Goal: Task Accomplishment & Management: Manage account settings

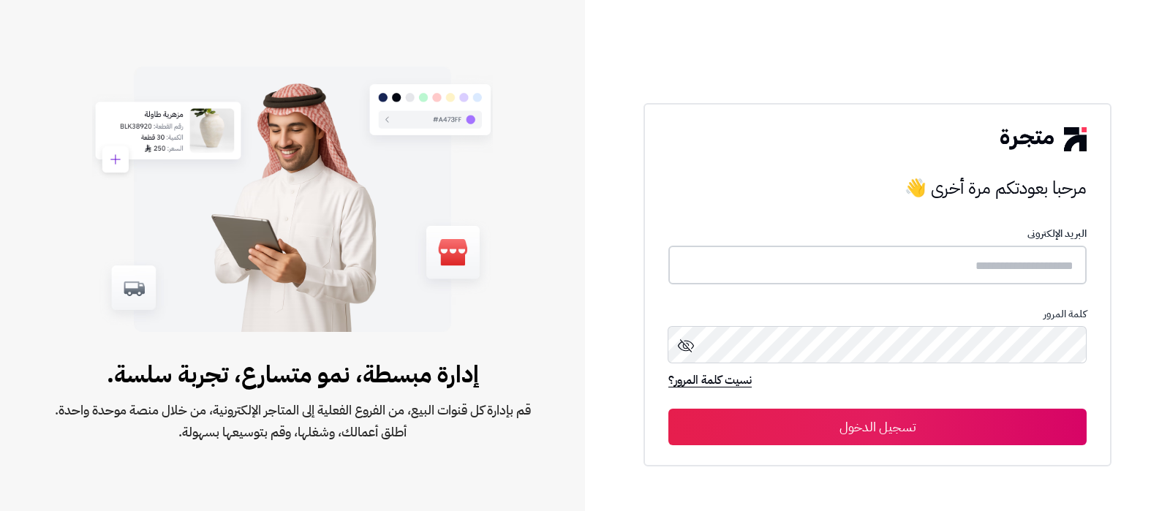
click at [976, 280] on input "text" at bounding box center [877, 265] width 418 height 39
type input "**********"
click at [935, 433] on button "تسجيل الدخول" at bounding box center [877, 427] width 418 height 37
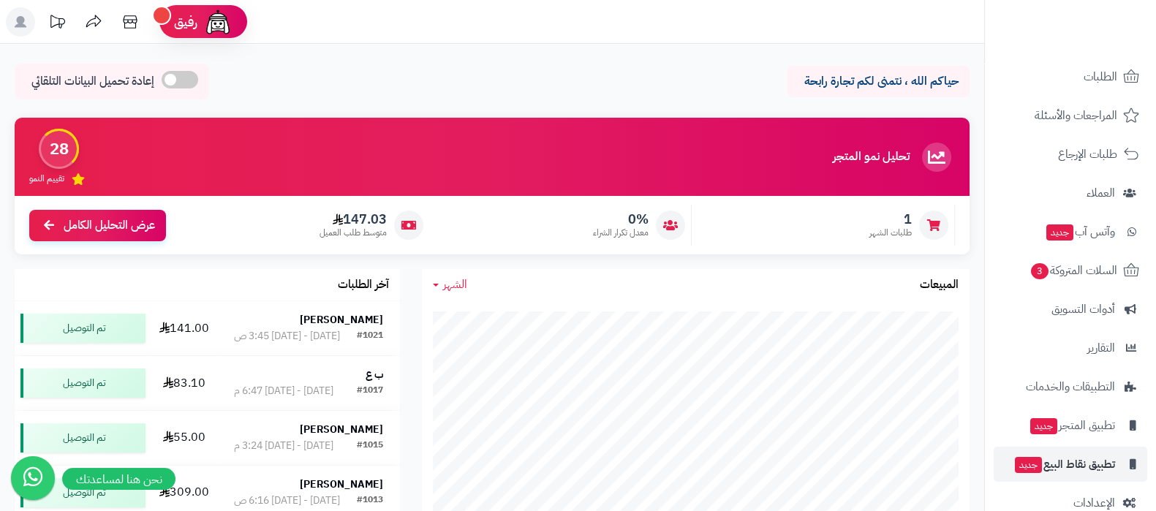
scroll to position [118, 0]
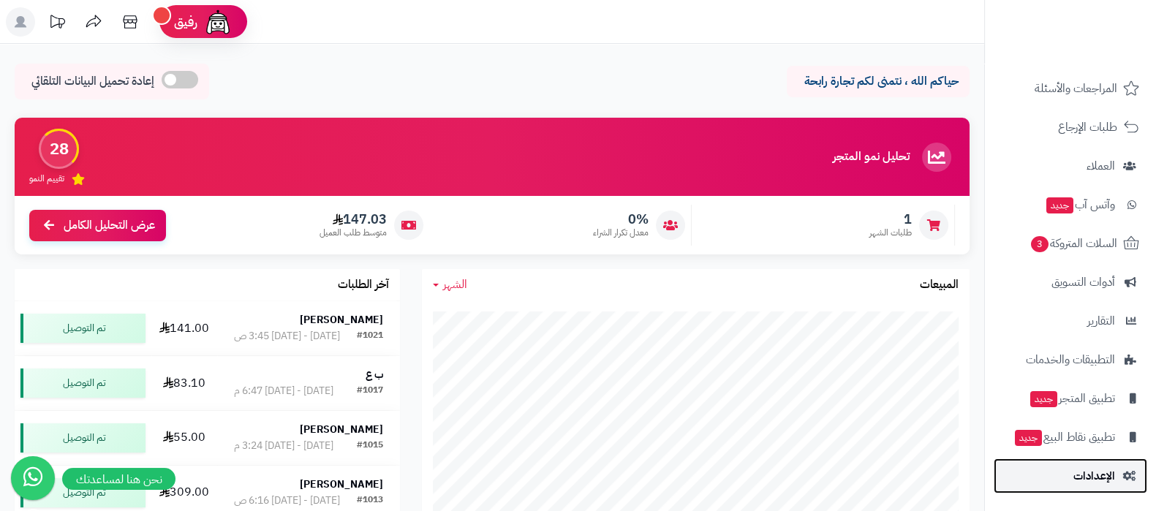
click at [1067, 468] on link "الإعدادات" at bounding box center [1071, 476] width 154 height 35
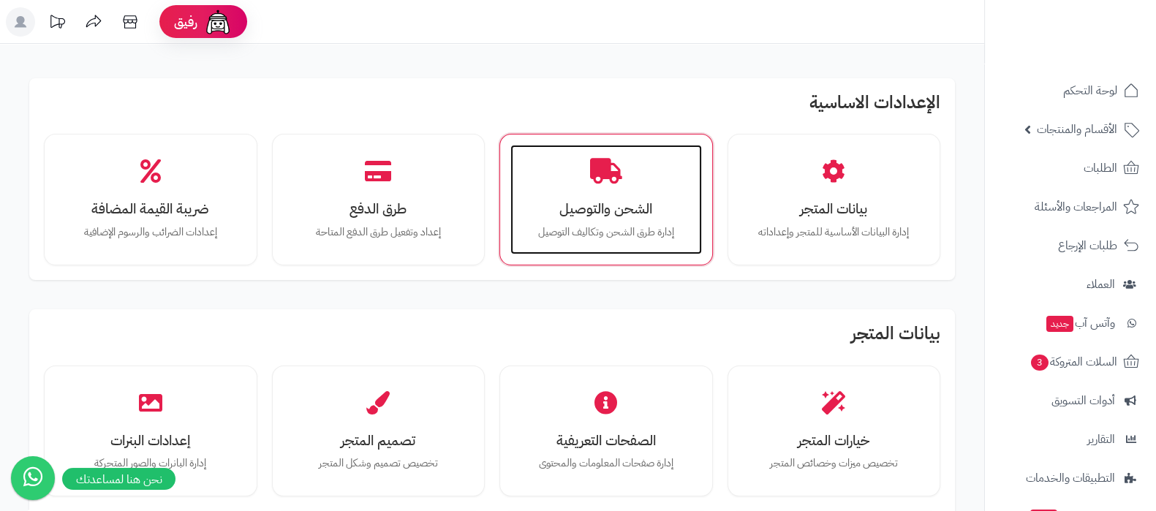
click at [571, 189] on div "الشحن والتوصيل إدارة طرق الشحن وتكاليف التوصيل" at bounding box center [606, 200] width 192 height 110
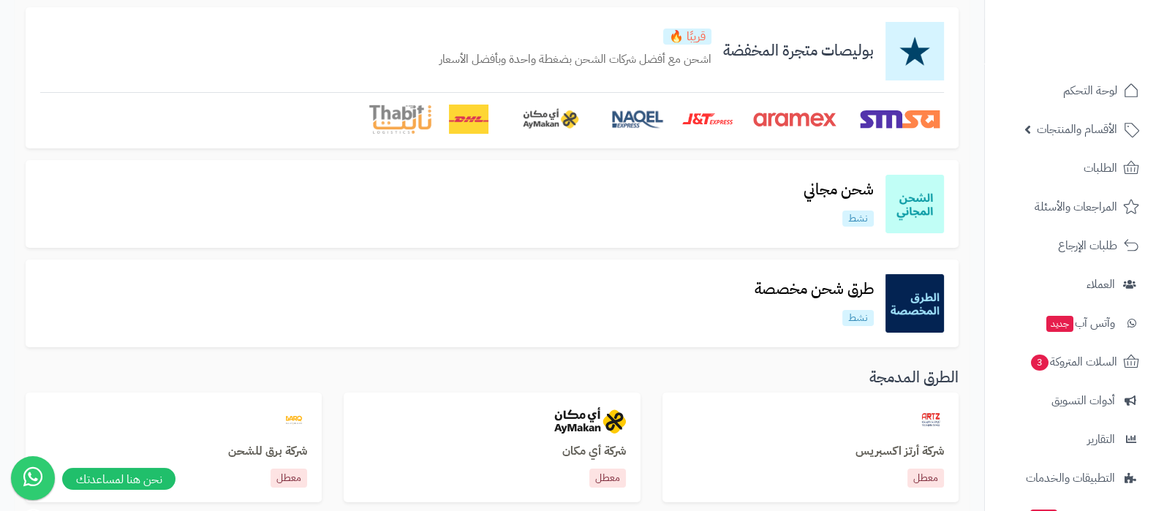
scroll to position [182, 0]
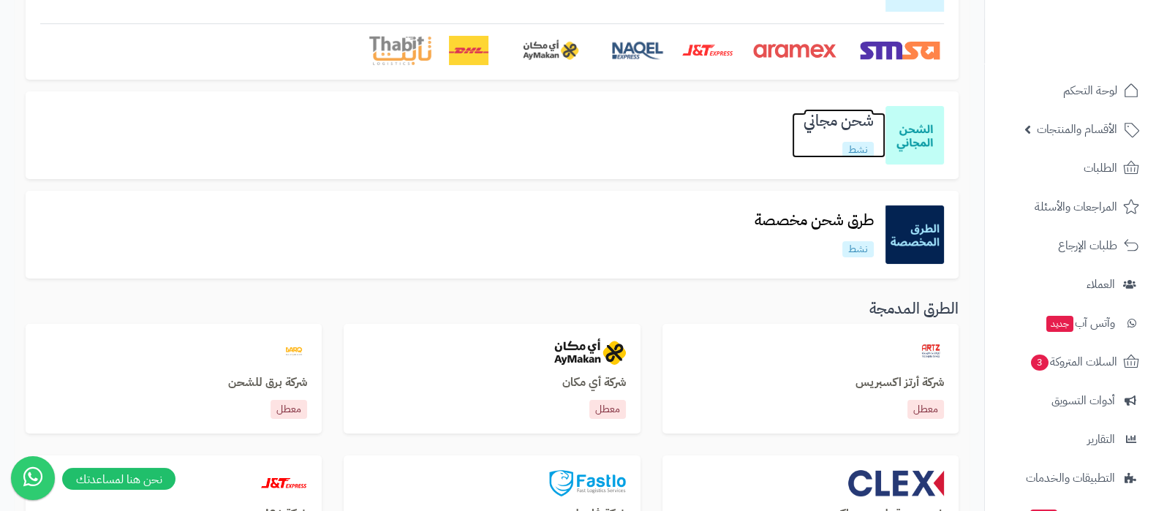
click at [808, 120] on h3 "شحن مجاني" at bounding box center [839, 121] width 94 height 17
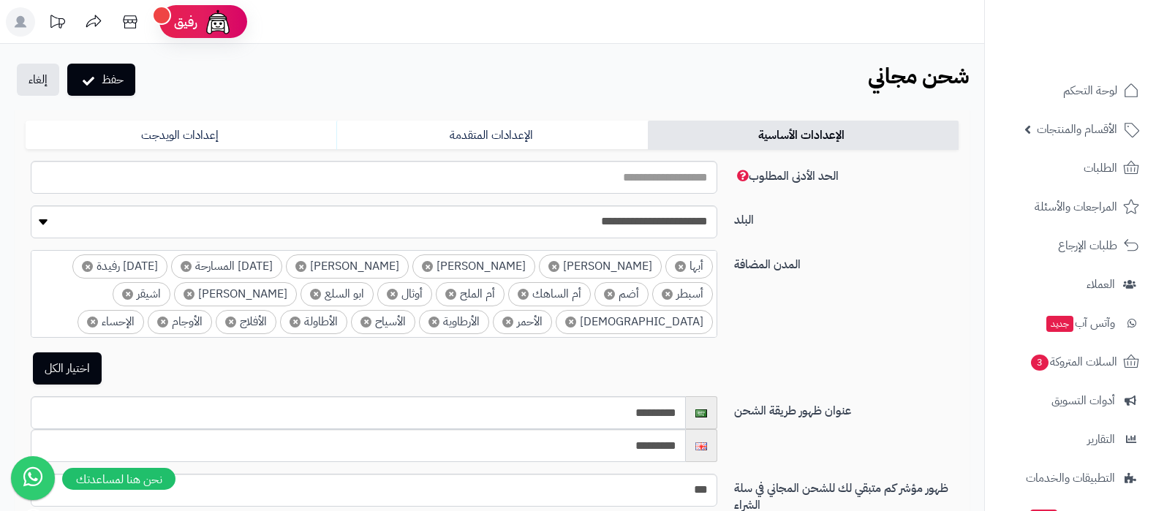
select select
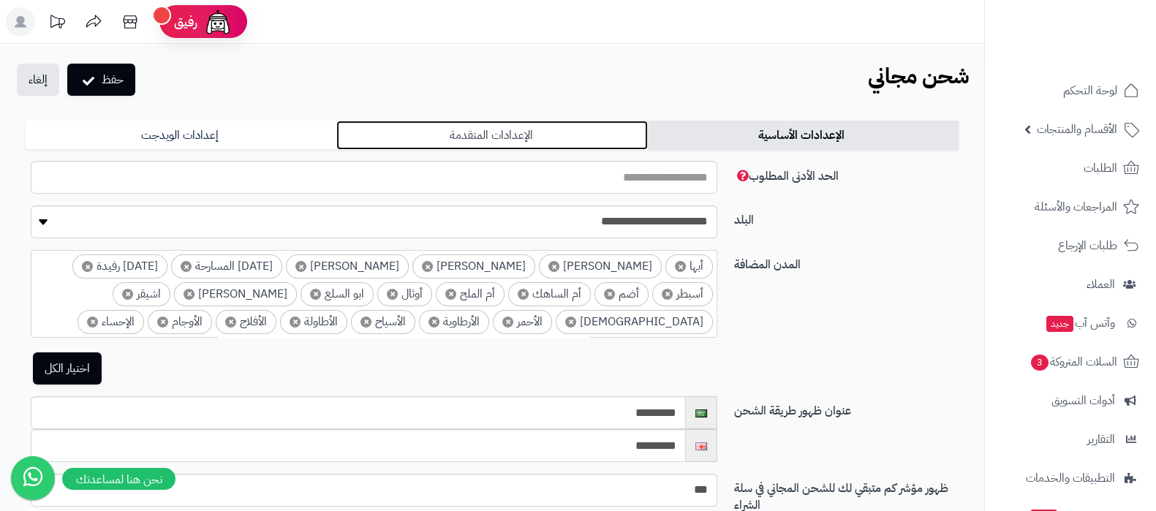
click at [475, 131] on link "الإعدادات المتقدمة" at bounding box center [491, 135] width 311 height 29
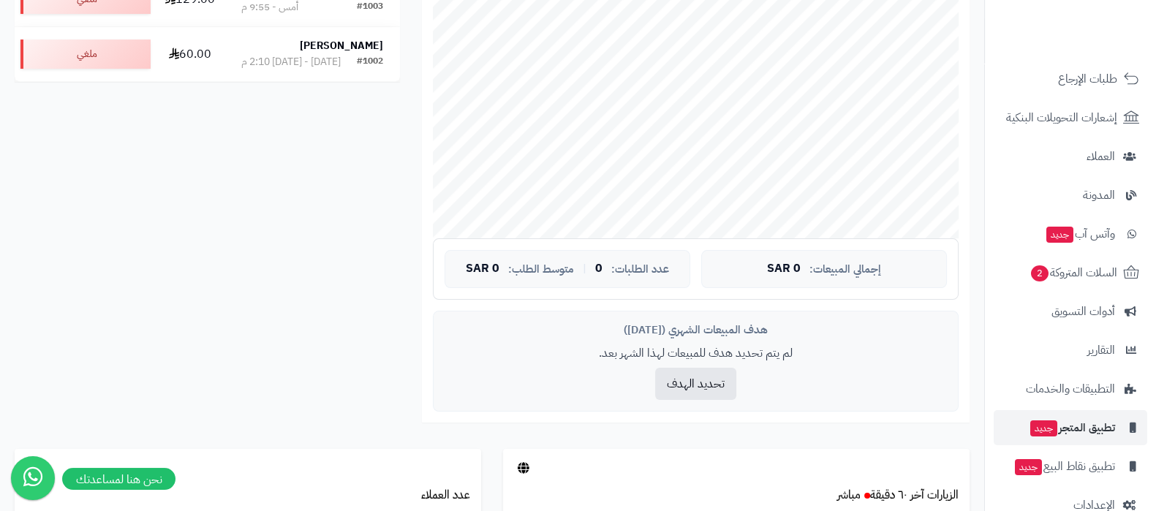
scroll to position [197, 0]
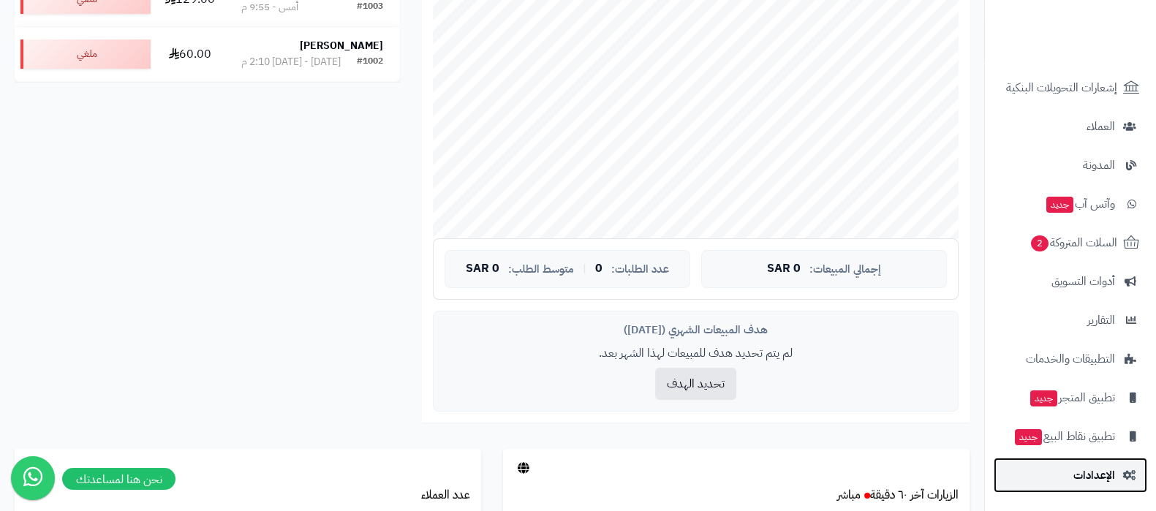
click at [1058, 466] on link "الإعدادات" at bounding box center [1071, 475] width 154 height 35
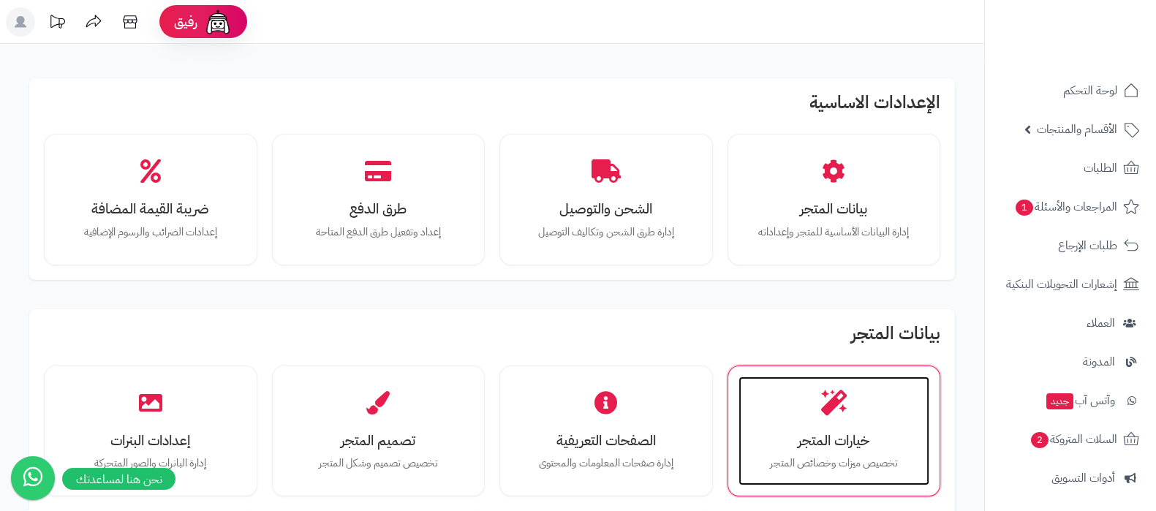
click at [830, 382] on div "خيارات المتجر تخصيص ميزات وخصائص المتجر" at bounding box center [835, 432] width 192 height 110
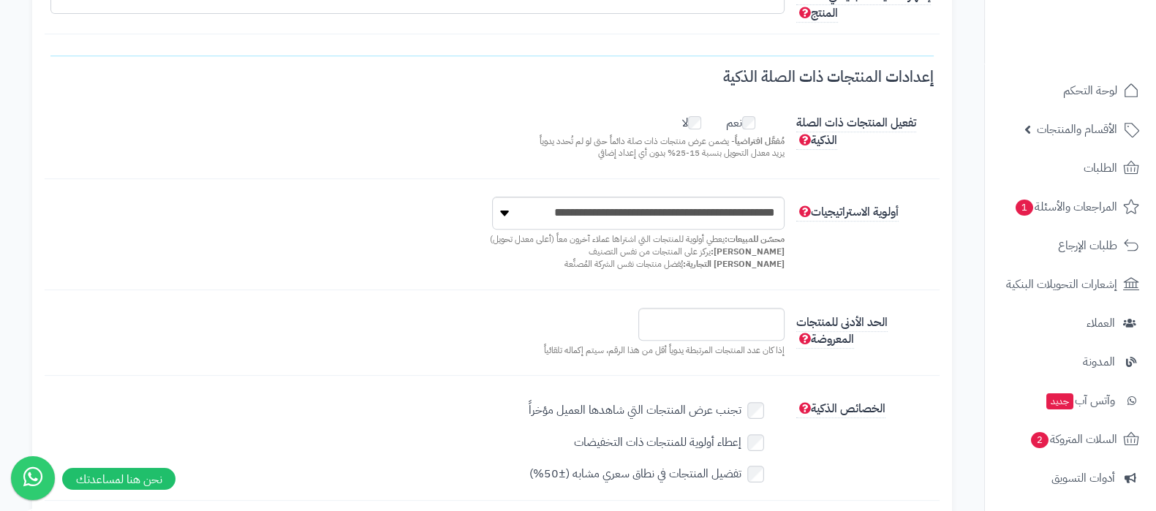
scroll to position [914, 0]
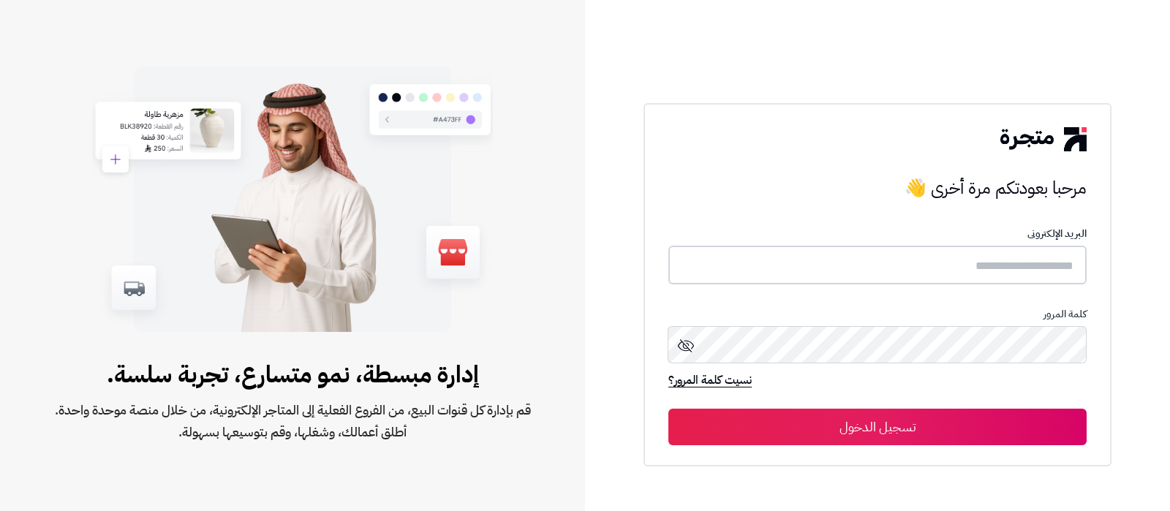
click at [964, 278] on input "text" at bounding box center [877, 265] width 418 height 39
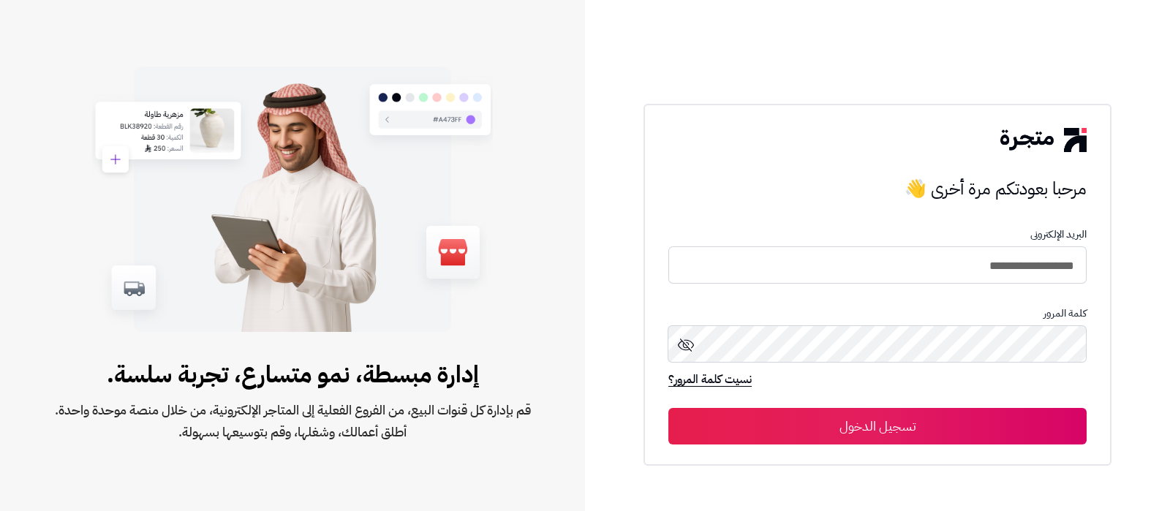
type input "**********"
click at [668, 408] on button "تسجيل الدخول" at bounding box center [877, 426] width 418 height 37
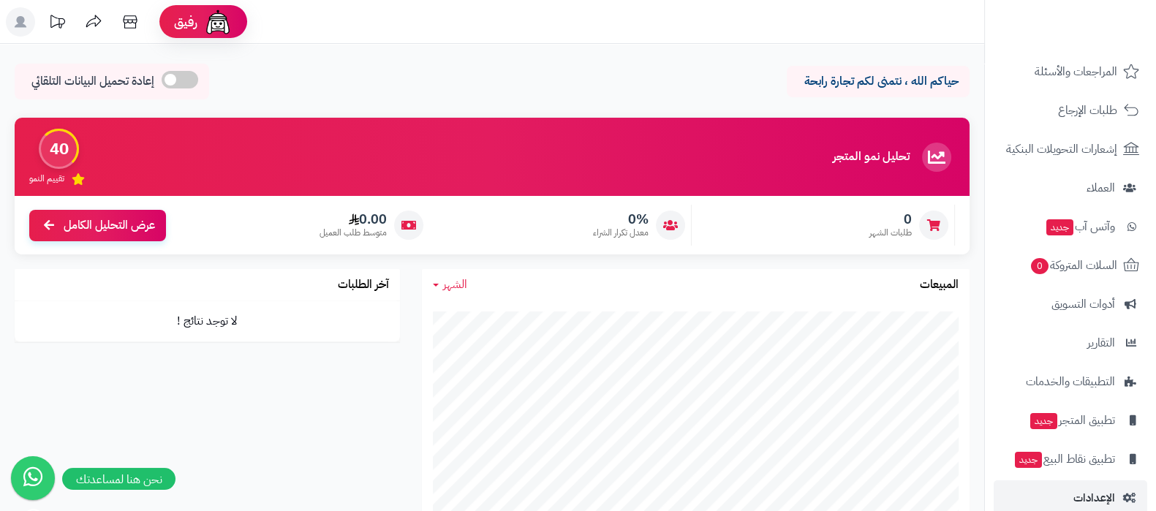
scroll to position [157, 0]
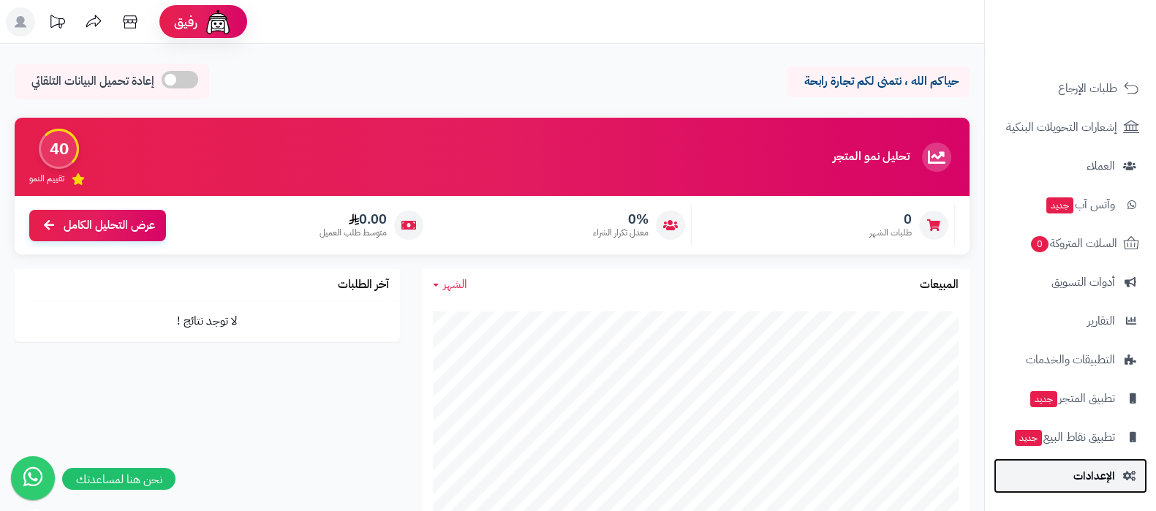
click at [1060, 470] on link "الإعدادات" at bounding box center [1071, 476] width 154 height 35
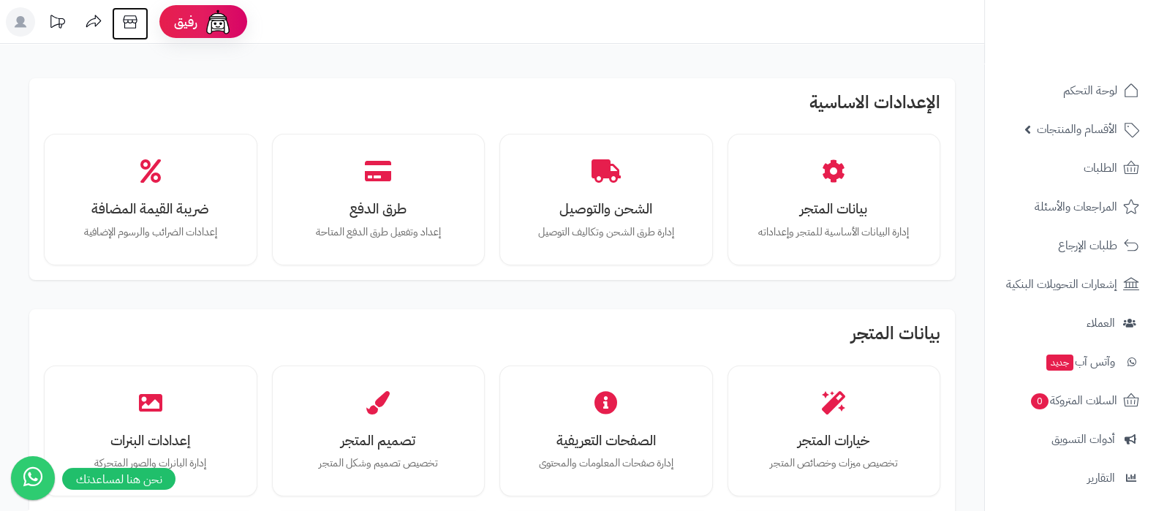
click at [139, 26] on icon at bounding box center [130, 21] width 29 height 29
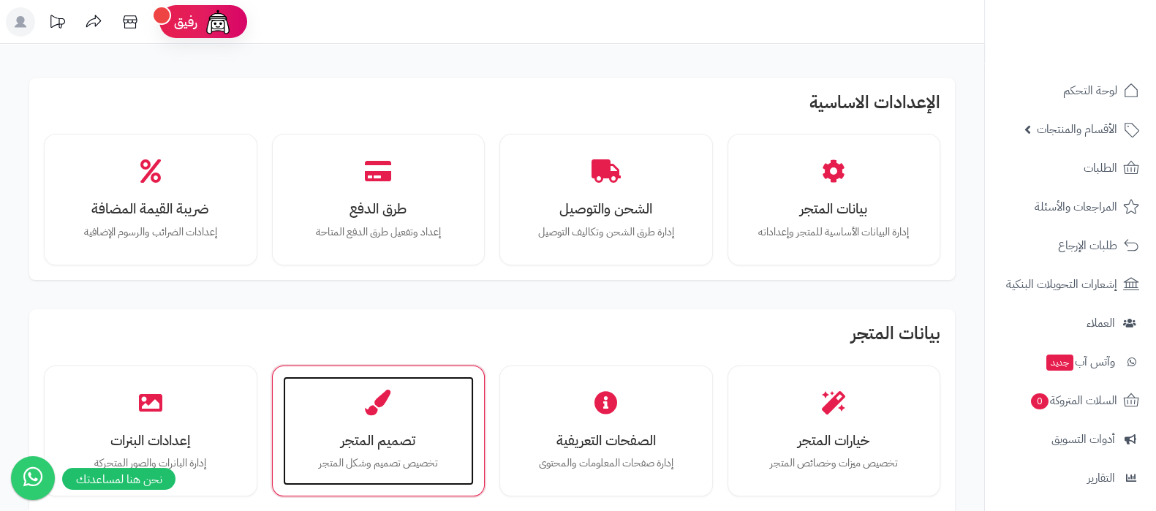
click at [370, 424] on div "تصميم المتجر تخصيص تصميم وشكل المتجر" at bounding box center [379, 432] width 192 height 110
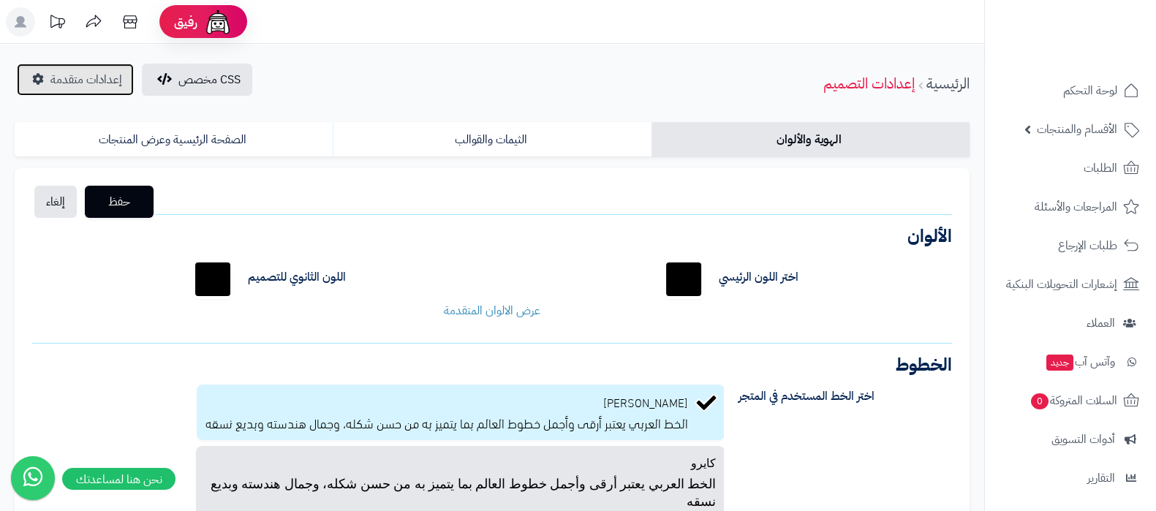
click at [54, 67] on link "إعدادات متقدمة" at bounding box center [75, 80] width 117 height 32
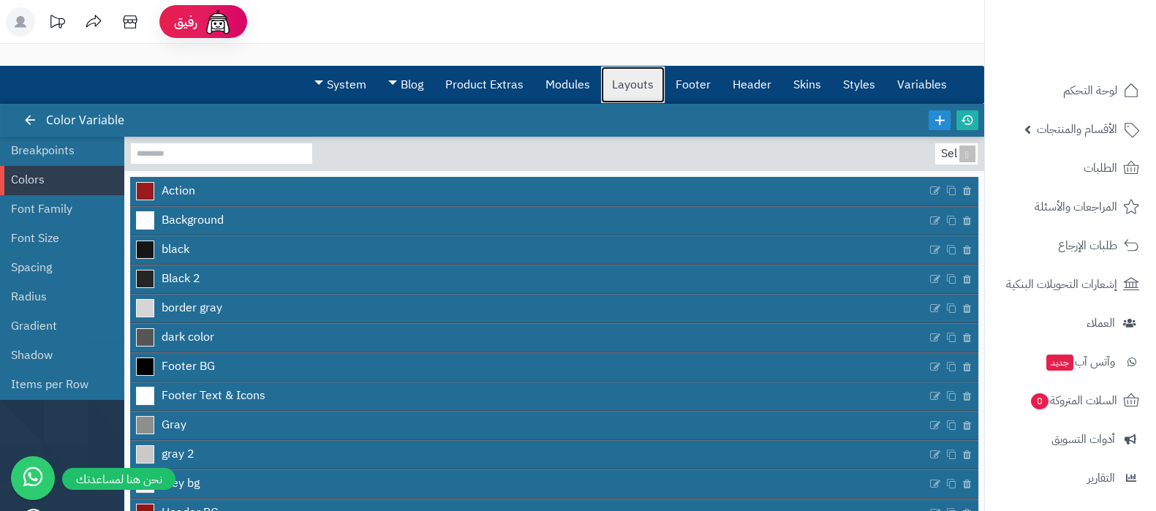
click at [644, 82] on link "Layouts" at bounding box center [633, 85] width 64 height 37
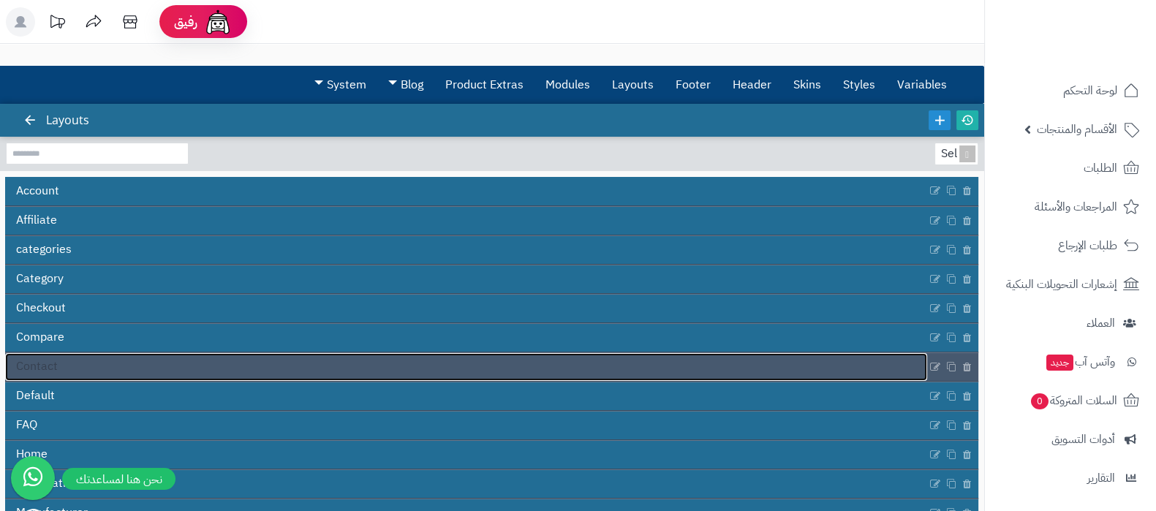
click at [565, 371] on link "Contact" at bounding box center [466, 367] width 922 height 28
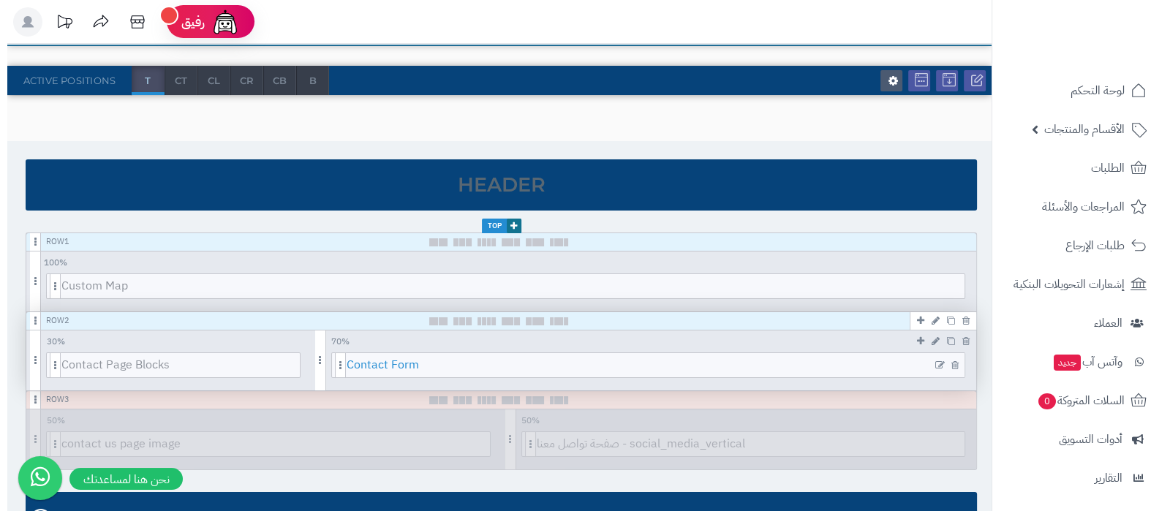
scroll to position [182, 0]
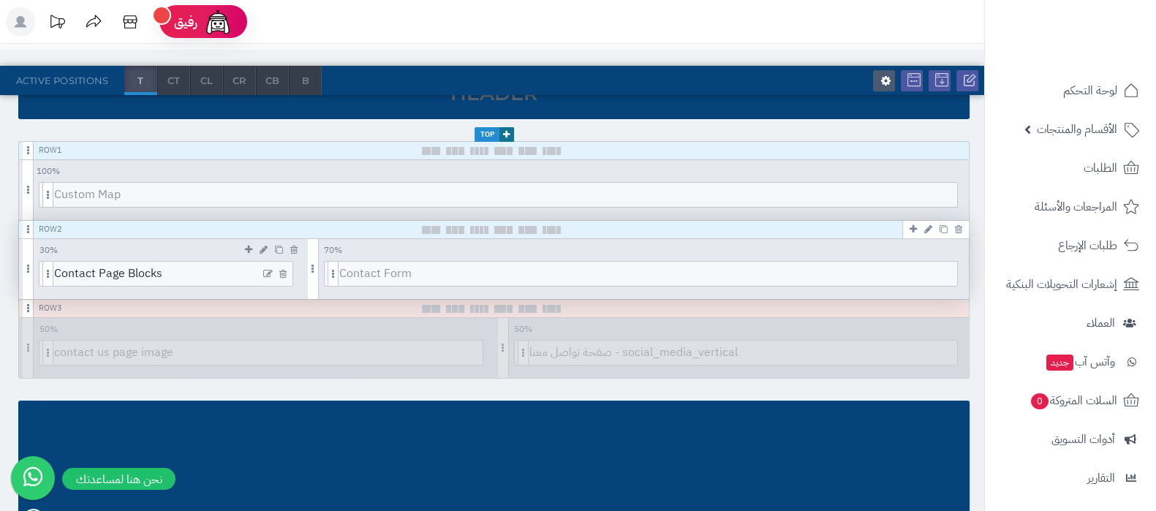
click at [268, 272] on icon at bounding box center [268, 274] width 10 height 10
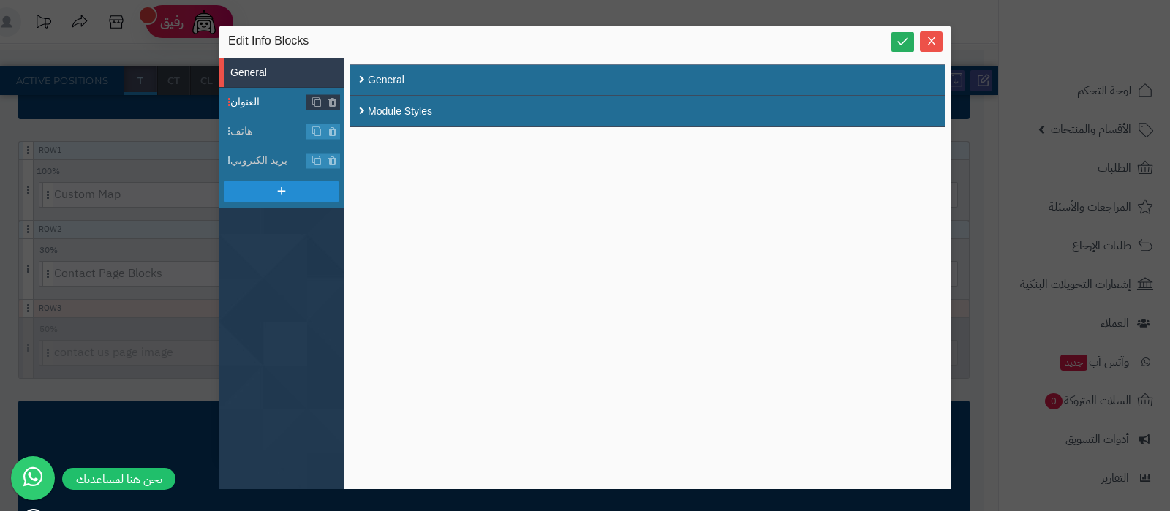
click at [249, 97] on span "العنوان" at bounding box center [268, 101] width 77 height 15
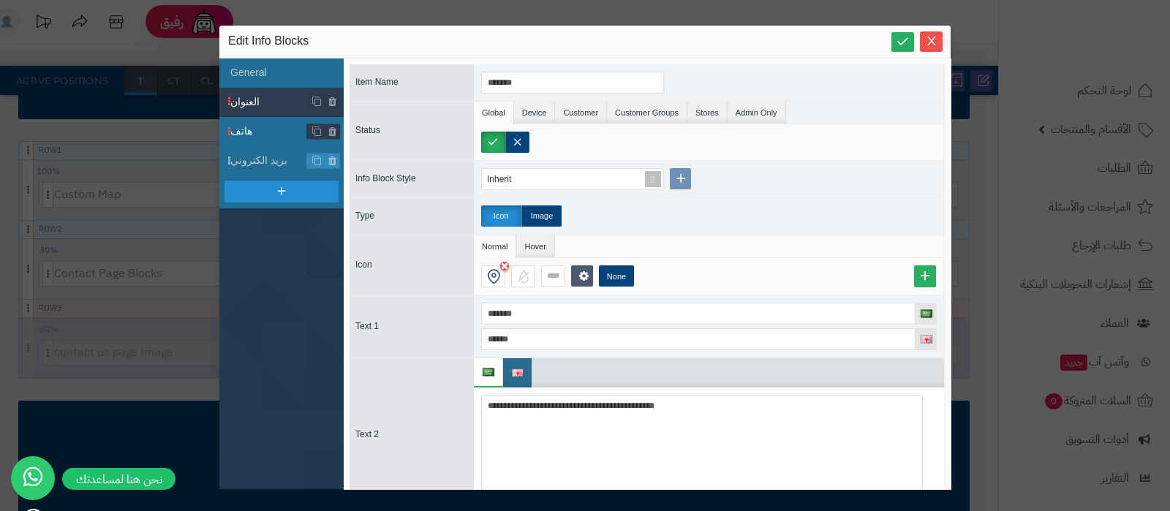
click at [258, 129] on span "هاتف" at bounding box center [268, 131] width 77 height 15
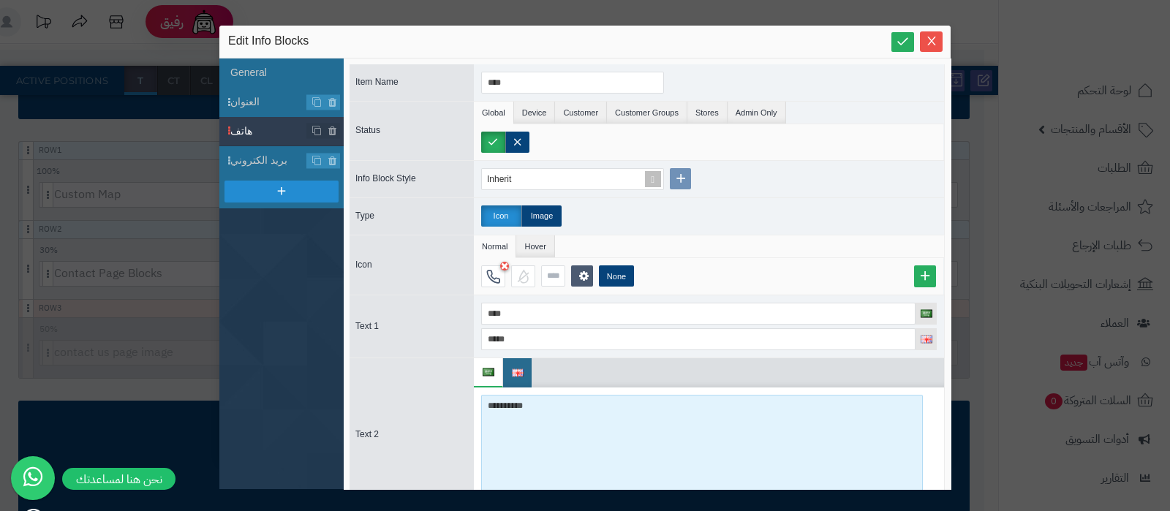
click at [521, 409] on textarea "**********" at bounding box center [702, 450] width 442 height 110
paste textarea
type textarea "**********"
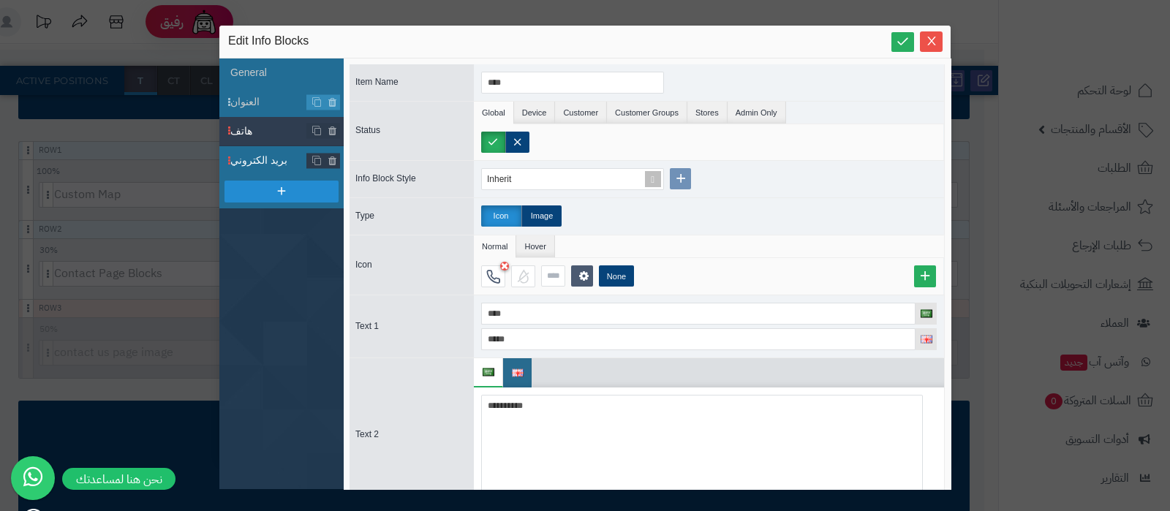
click at [267, 150] on li "بريد الكتروني" at bounding box center [281, 160] width 124 height 29
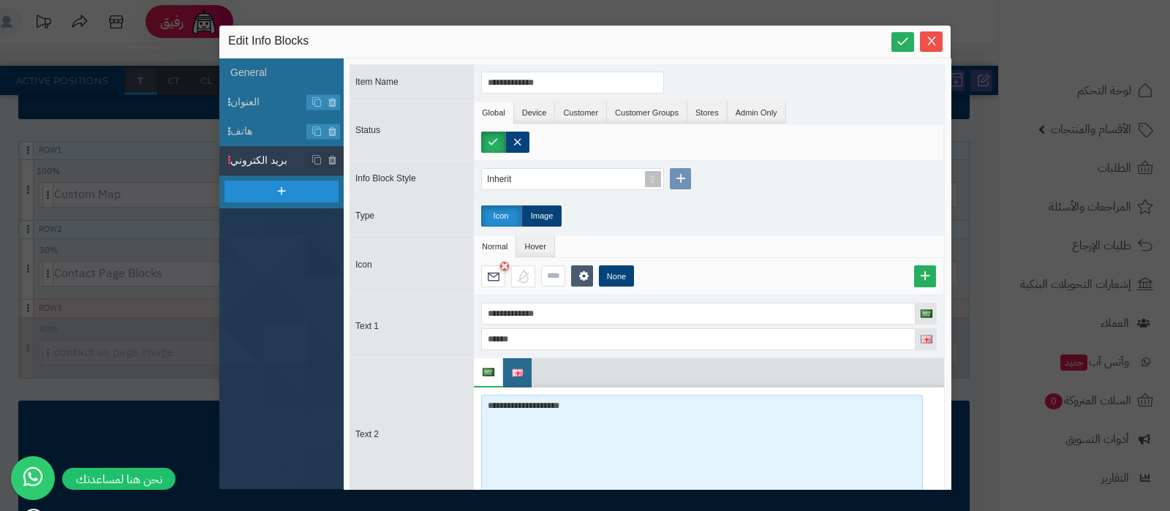
click at [523, 404] on textarea "**********" at bounding box center [702, 450] width 442 height 110
paste textarea
type textarea "**********"
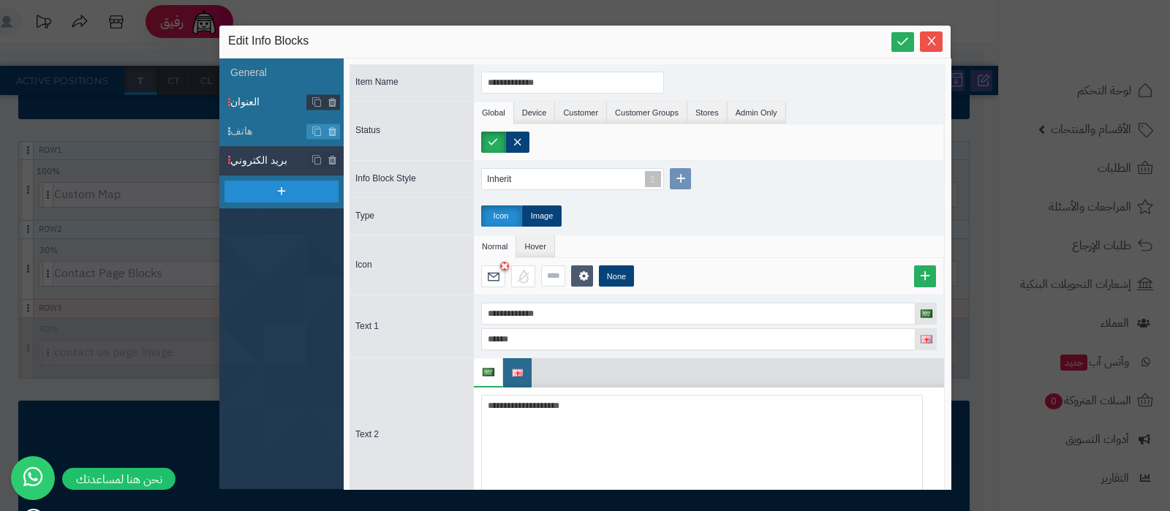
click at [260, 99] on span "العنوان" at bounding box center [268, 101] width 77 height 15
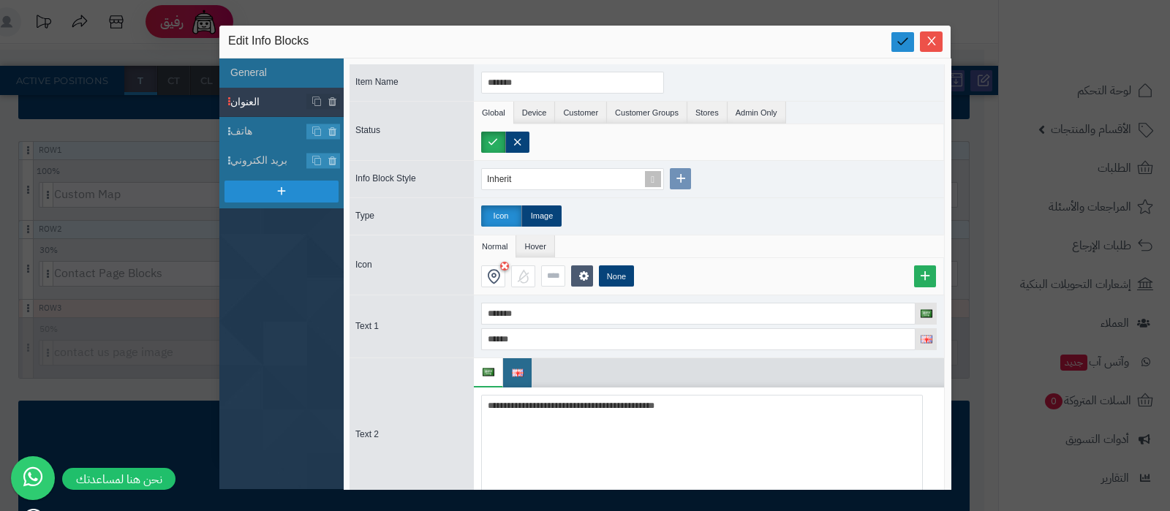
click at [911, 36] on link at bounding box center [903, 42] width 23 height 20
click at [929, 39] on icon "Close" at bounding box center [932, 40] width 12 height 12
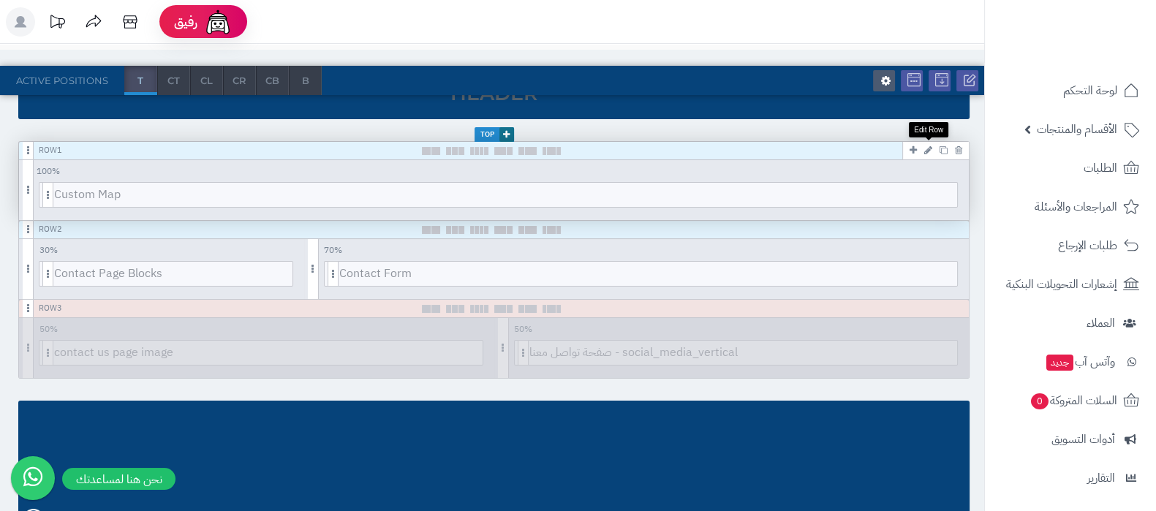
click at [931, 146] on icon at bounding box center [928, 151] width 8 height 10
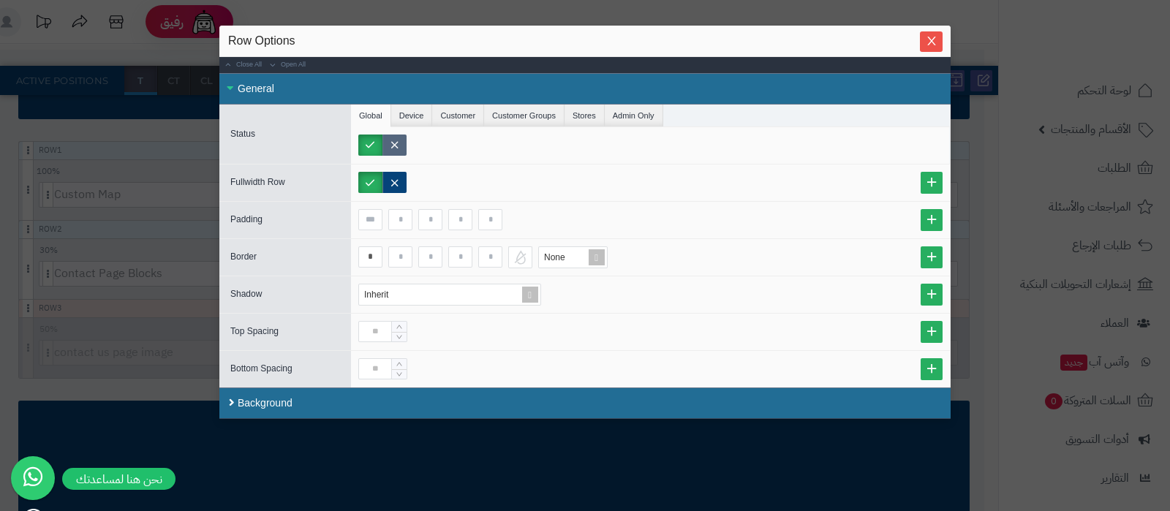
click at [406, 148] on label at bounding box center [394, 145] width 24 height 21
click at [928, 46] on icon "Close" at bounding box center [932, 40] width 12 height 12
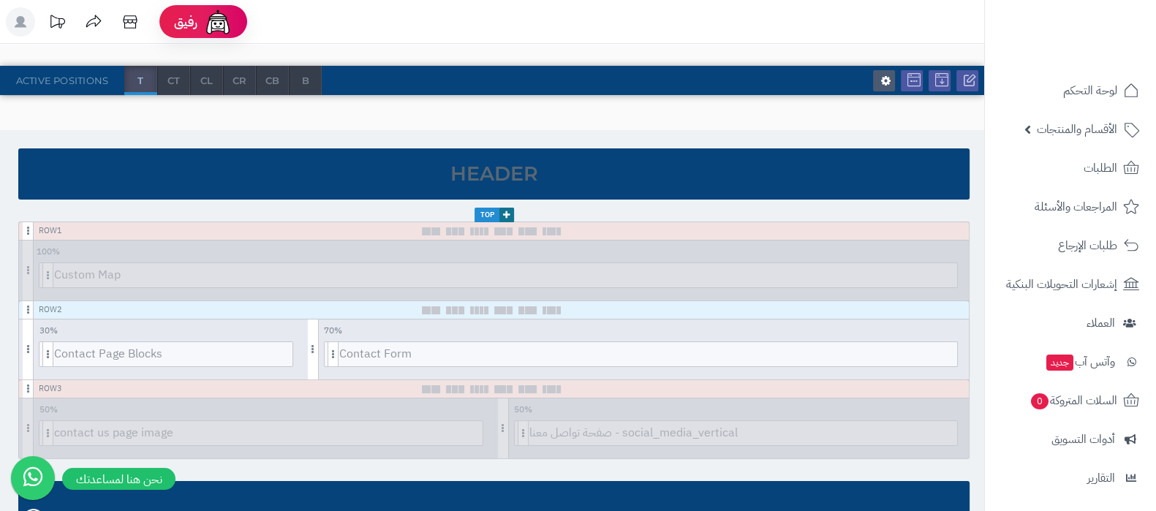
scroll to position [0, 0]
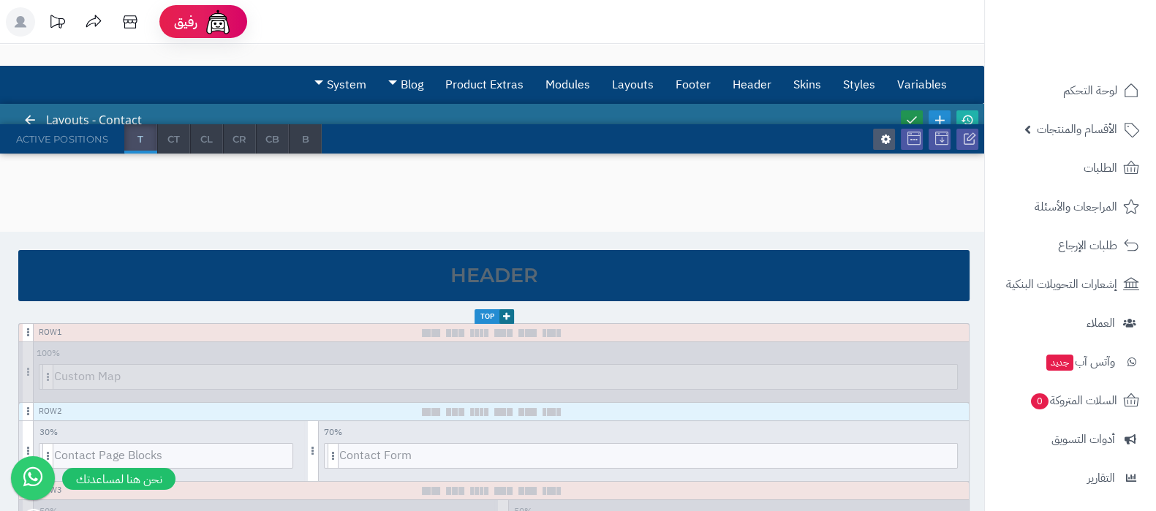
click at [904, 111] on link at bounding box center [912, 120] width 22 height 20
click at [968, 118] on icon at bounding box center [967, 119] width 13 height 13
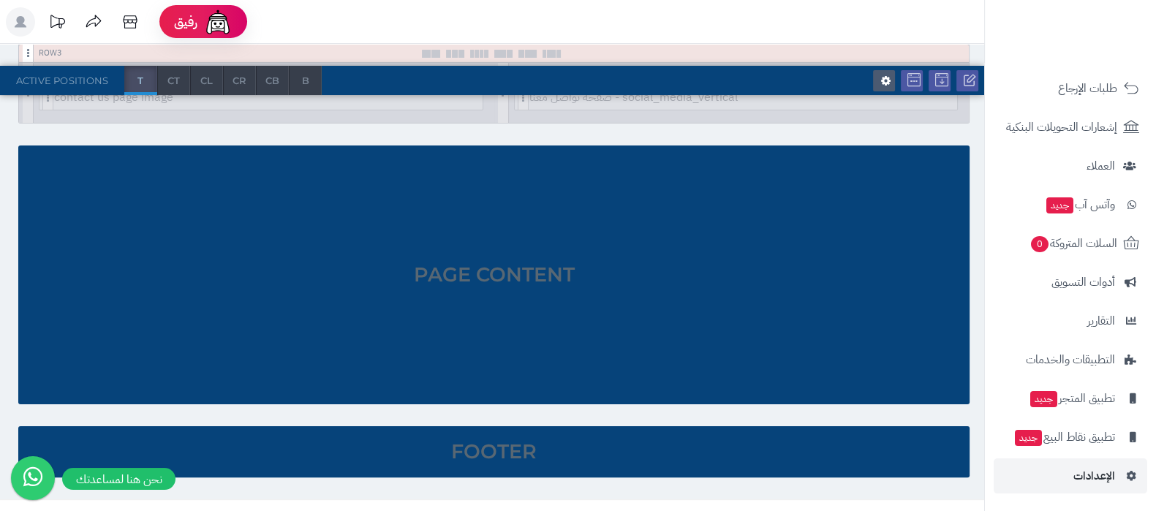
scroll to position [457, 0]
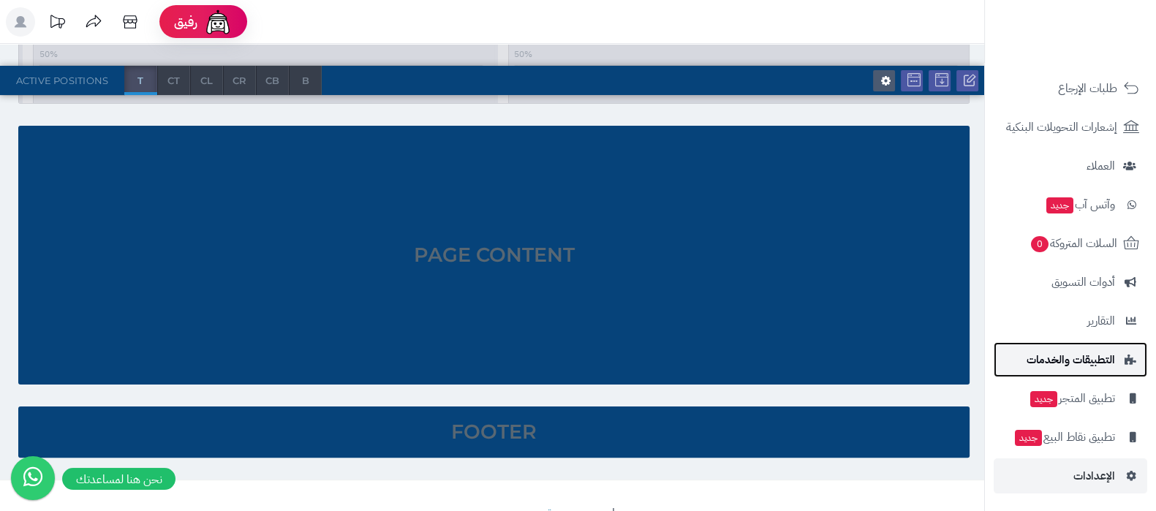
click at [1066, 365] on span "التطبيقات والخدمات" at bounding box center [1071, 360] width 88 height 20
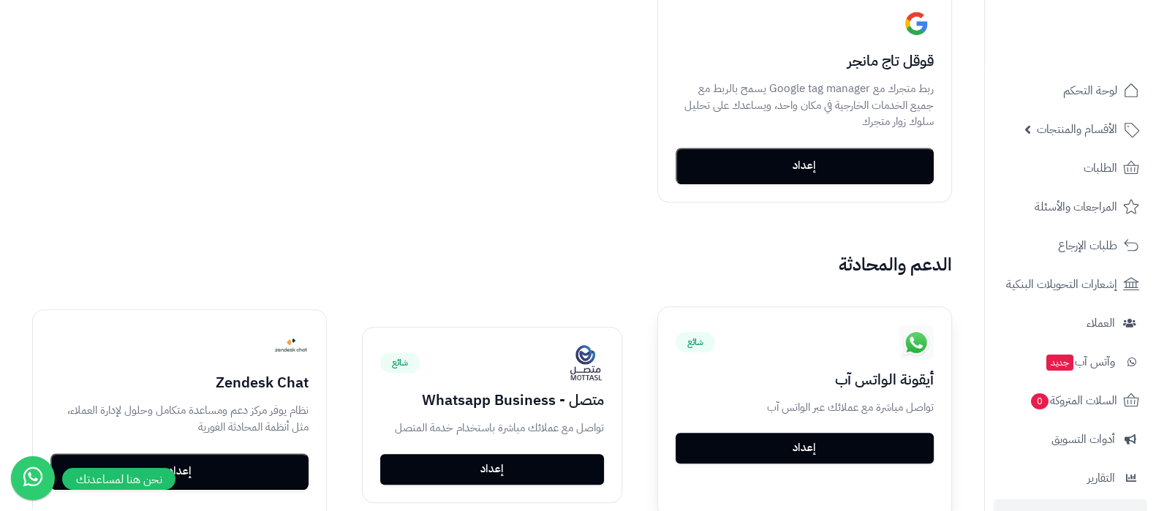
scroll to position [1371, 0]
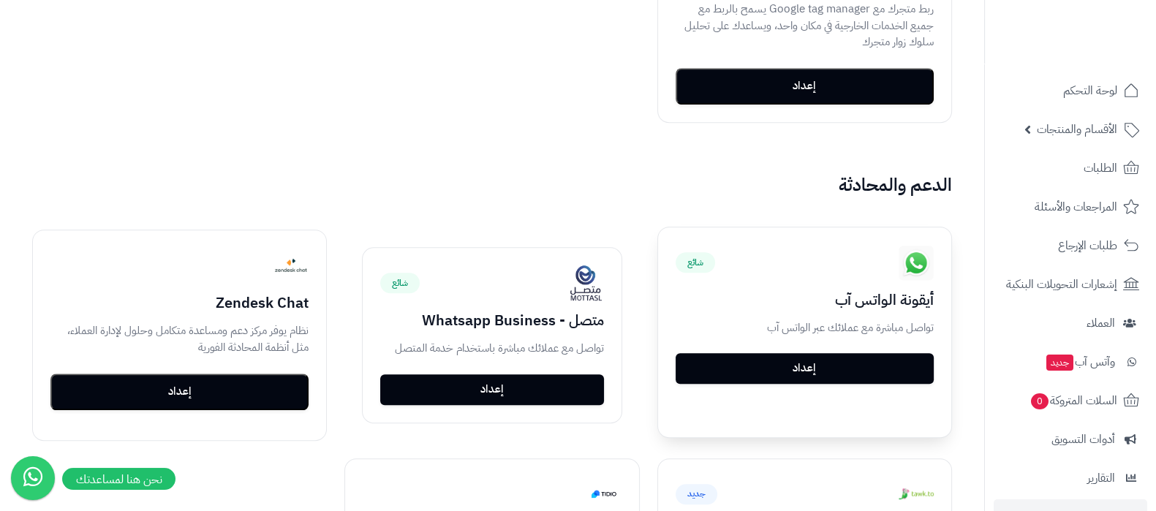
click at [814, 355] on link "إعداد" at bounding box center [805, 368] width 258 height 31
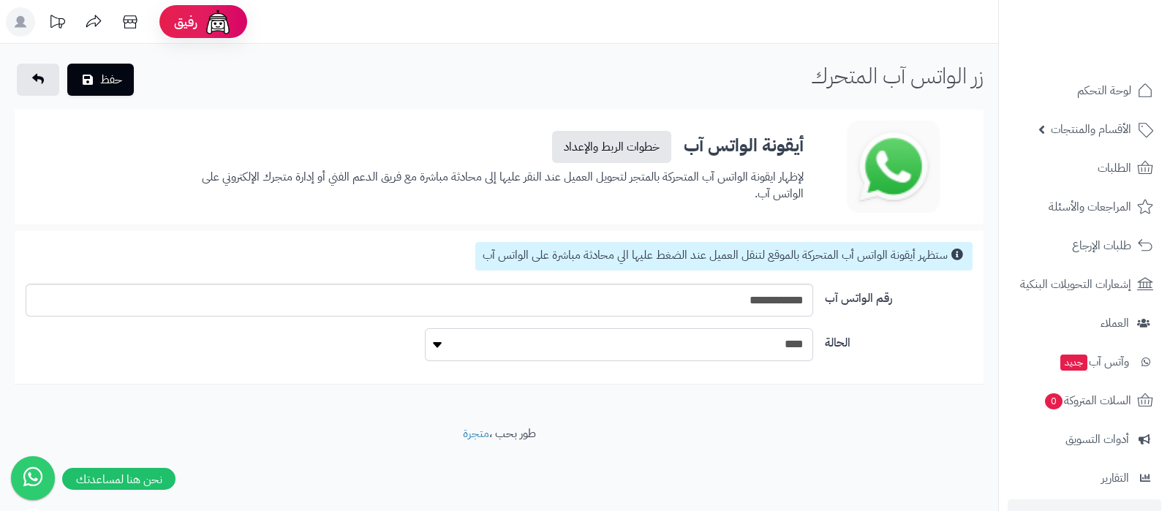
click at [801, 350] on select "**** ****" at bounding box center [619, 344] width 388 height 33
select select "*"
click at [425, 328] on select "**** ****" at bounding box center [619, 344] width 388 height 33
click at [94, 78] on button "حفظ" at bounding box center [100, 79] width 67 height 32
